Goal: Task Accomplishment & Management: Manage account settings

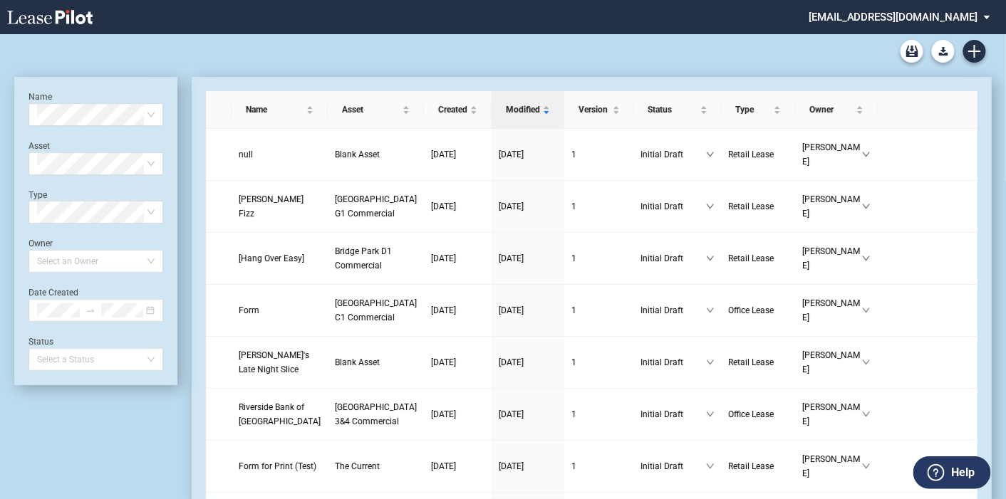
click at [989, 23] on md-select "thutta@crawfordhoying.com Admin Area Settings Sign Out" at bounding box center [904, 16] width 195 height 32
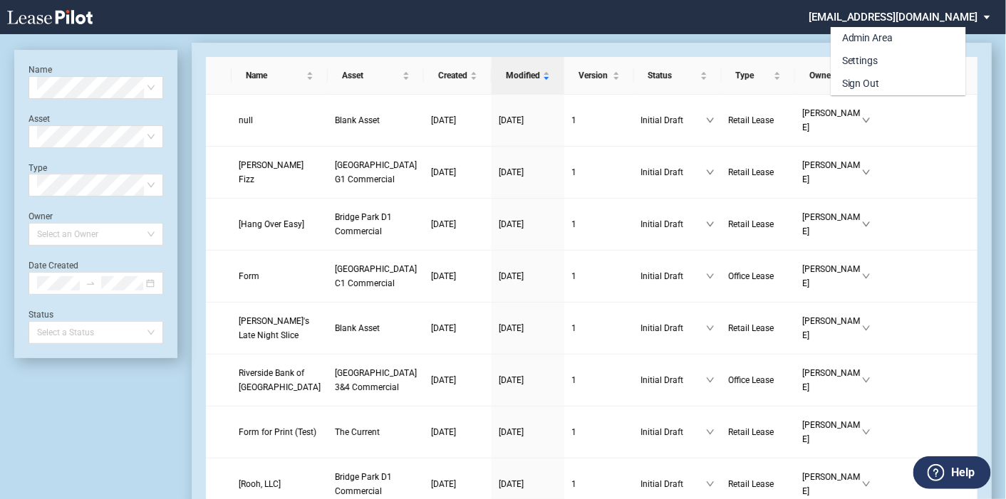
click at [982, 10] on div "Admin Area Settings Sign Out" at bounding box center [923, 51] width 184 height 90
click at [903, 43] on md-option "Admin Area" at bounding box center [898, 38] width 135 height 23
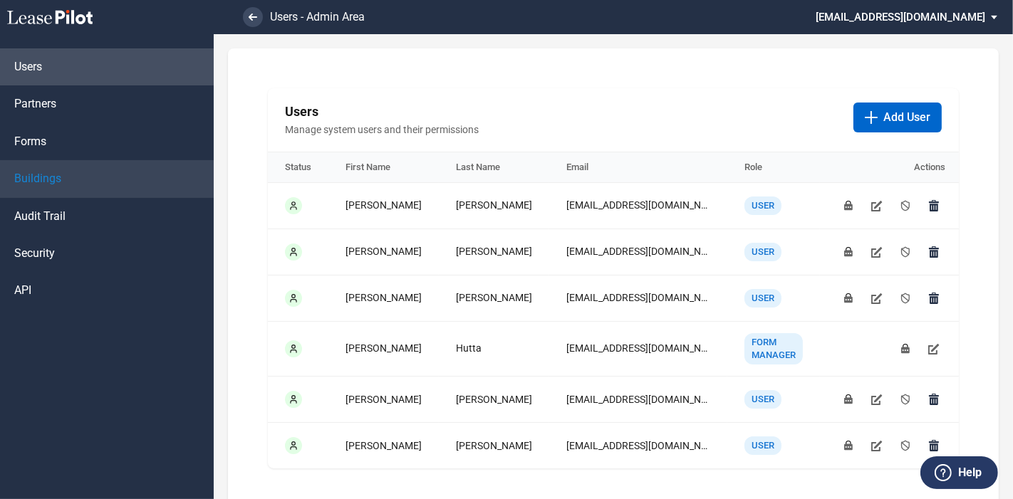
click at [36, 181] on span "Buildings" at bounding box center [37, 179] width 47 height 16
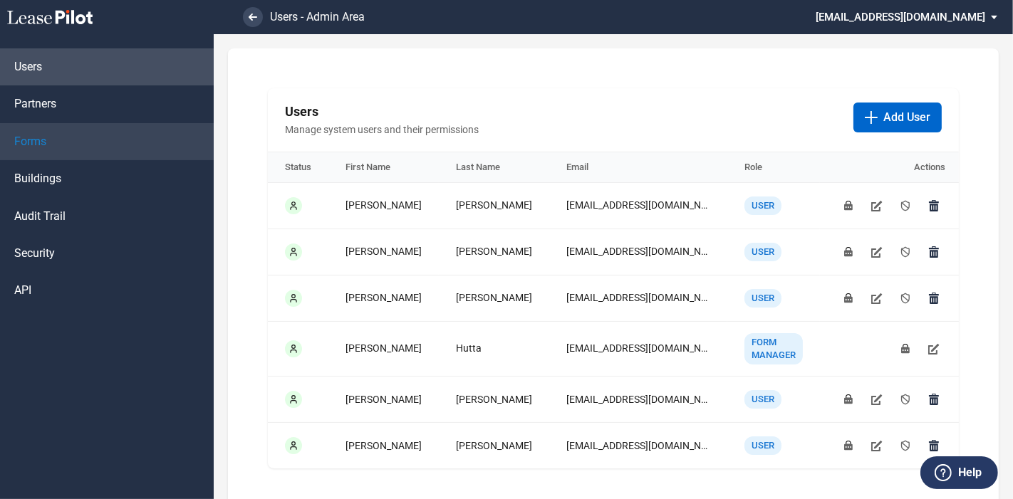
click at [42, 142] on span "Forms" at bounding box center [30, 142] width 32 height 16
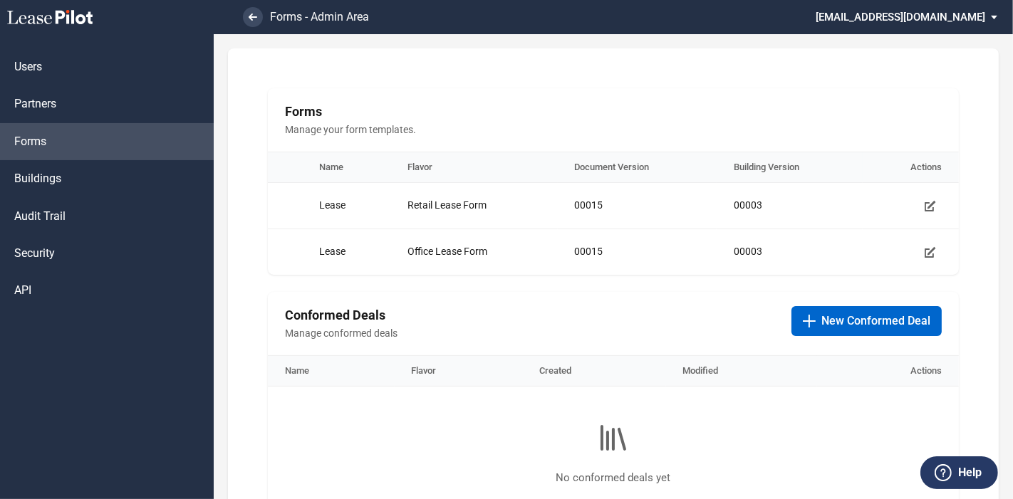
click at [912, 11] on md-select "thutta@crawfordhoying.com Admin Area Settings Sign Out" at bounding box center [911, 16] width 195 height 32
click at [865, 62] on div "Settings" at bounding box center [867, 61] width 36 height 14
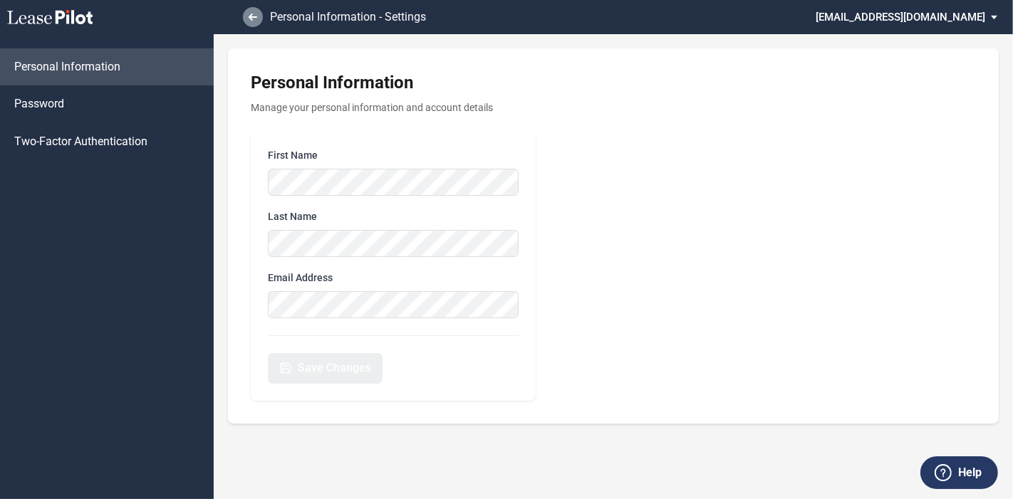
click at [256, 8] on link at bounding box center [253, 17] width 20 height 20
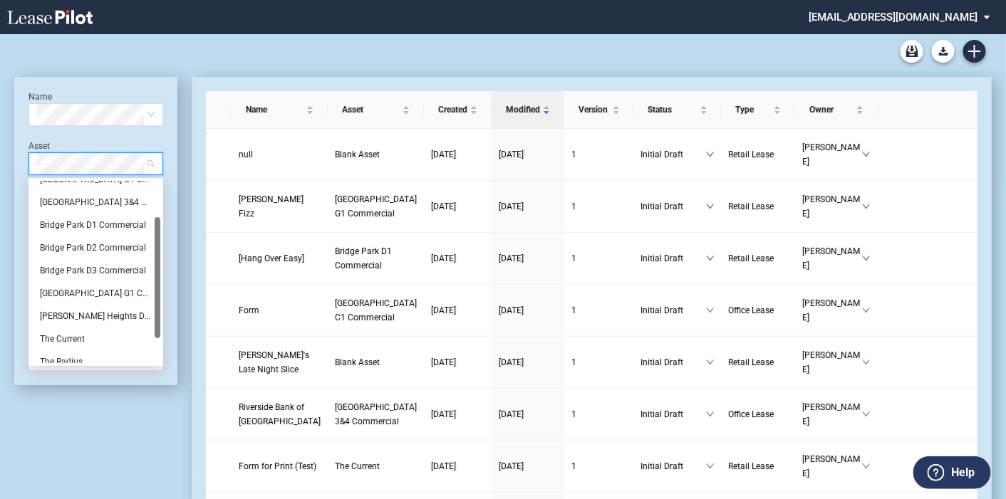
scroll to position [90, 0]
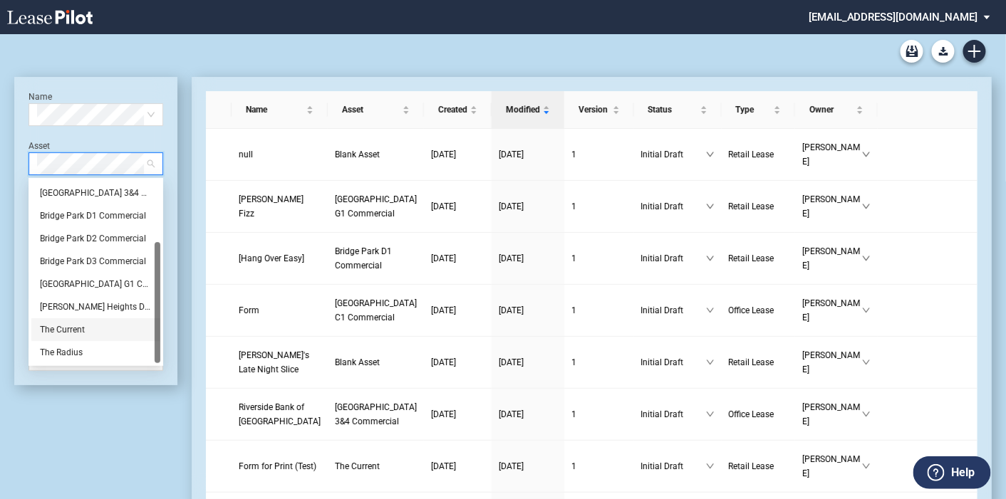
click at [84, 330] on div "The Current" at bounding box center [96, 330] width 112 height 14
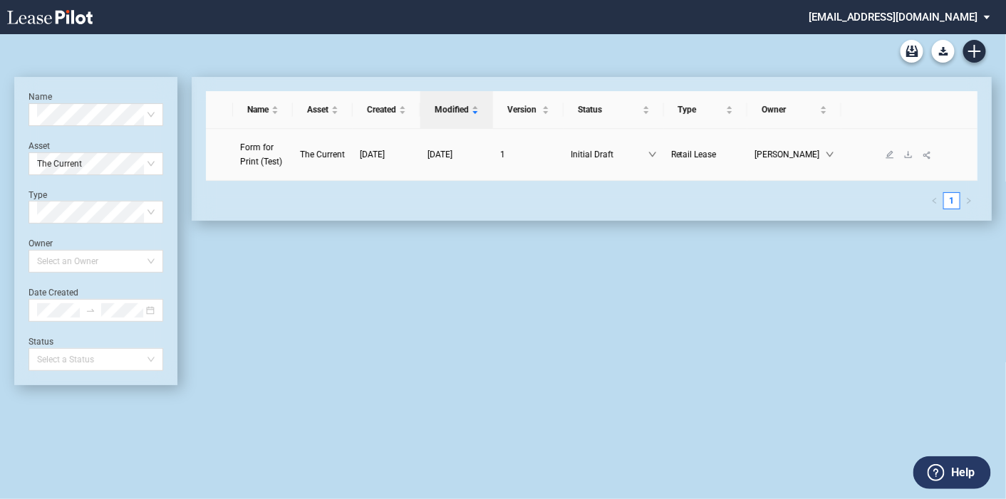
click at [363, 150] on span "03/28/2025" at bounding box center [372, 155] width 25 height 10
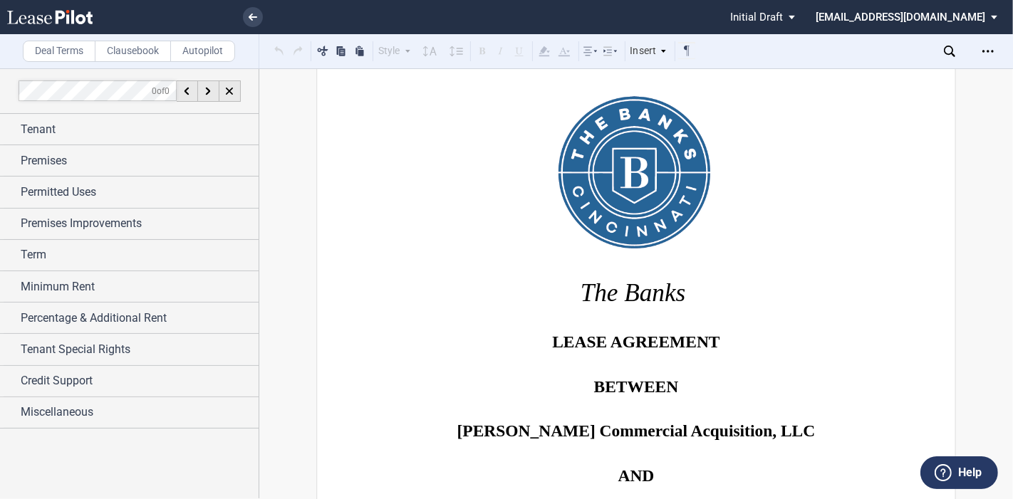
scroll to position [101, 0]
